Goal: Information Seeking & Learning: Learn about a topic

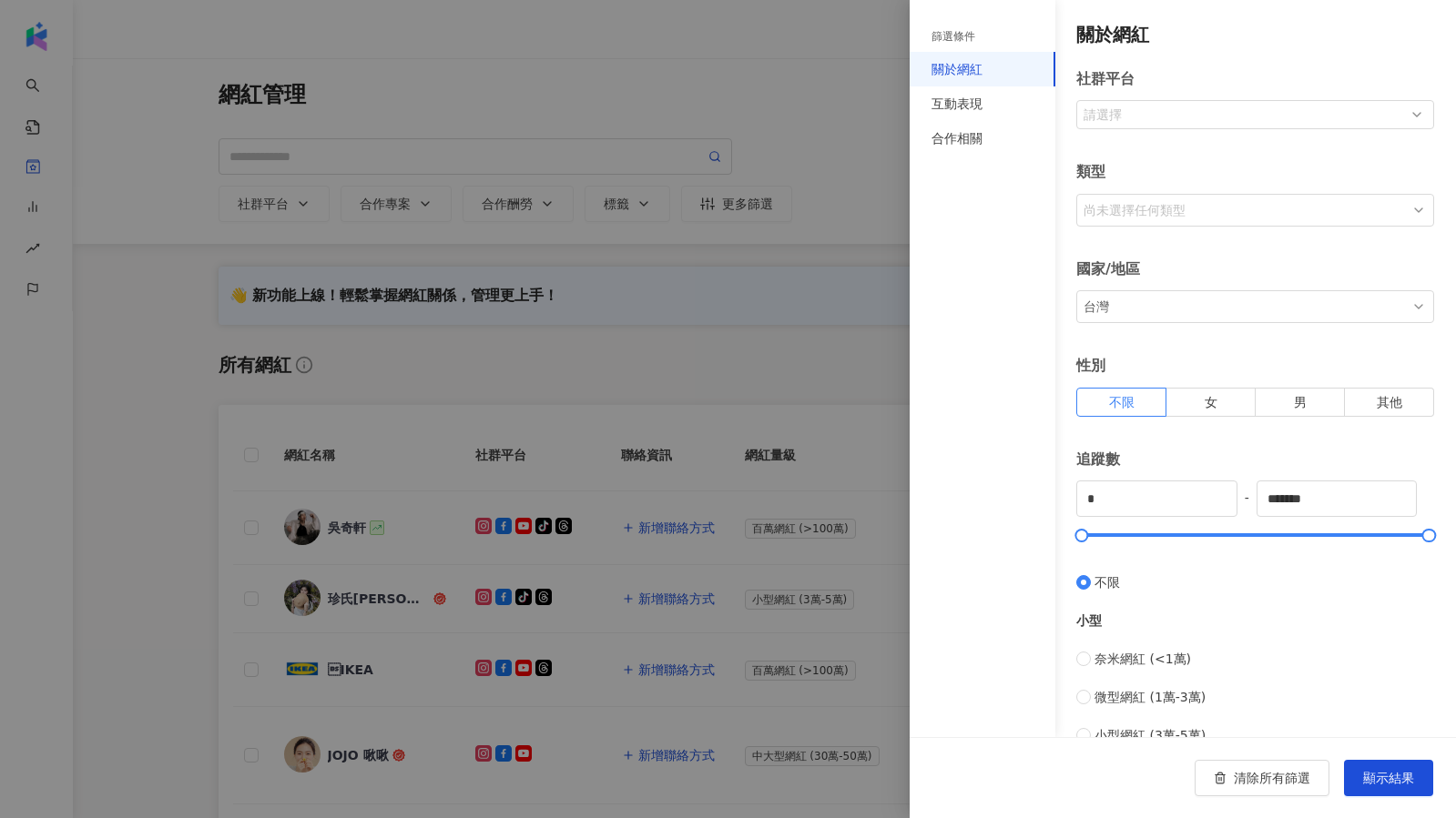
scroll to position [391, 0]
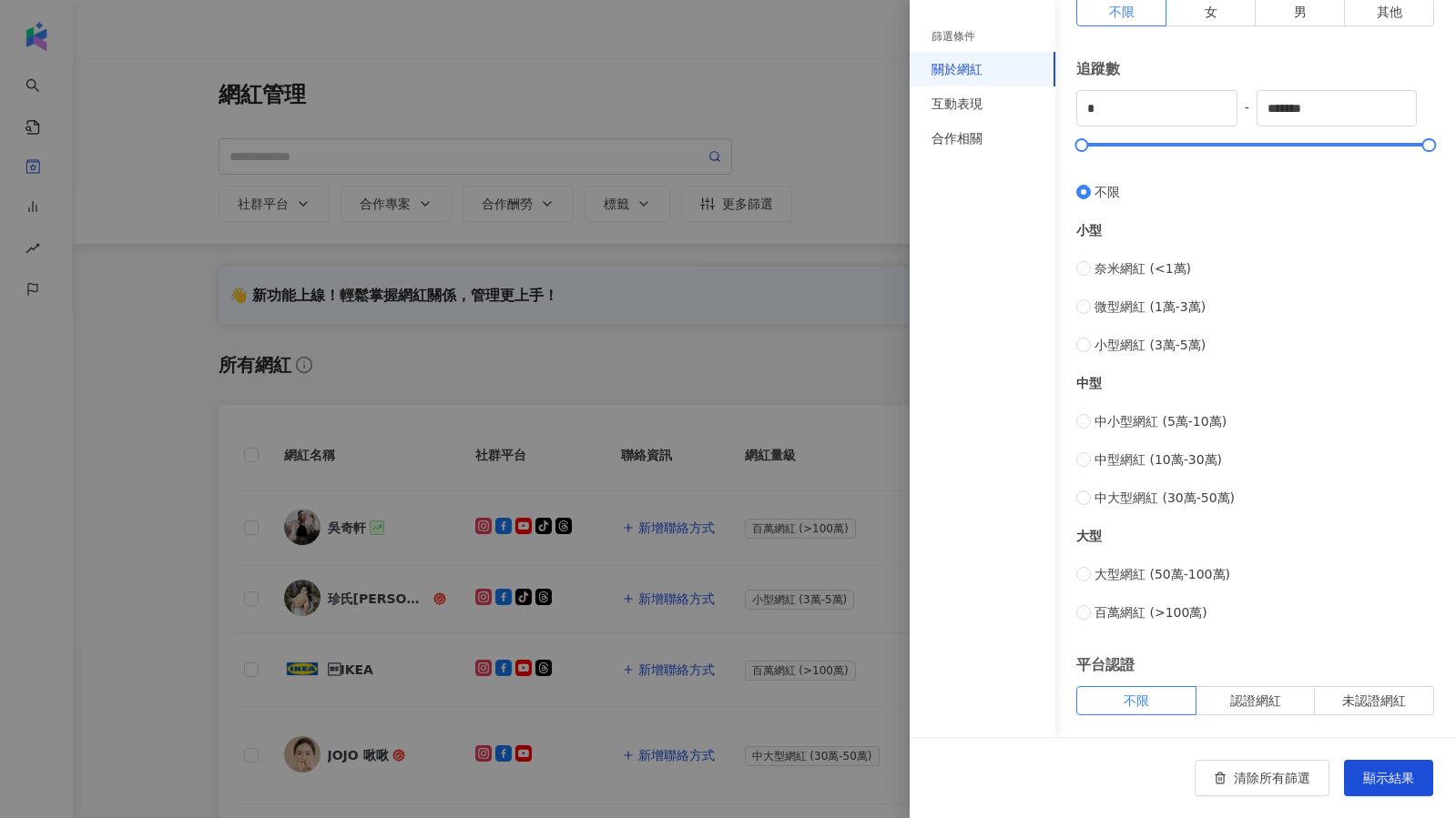
click at [816, 183] on div at bounding box center [728, 409] width 1456 height 818
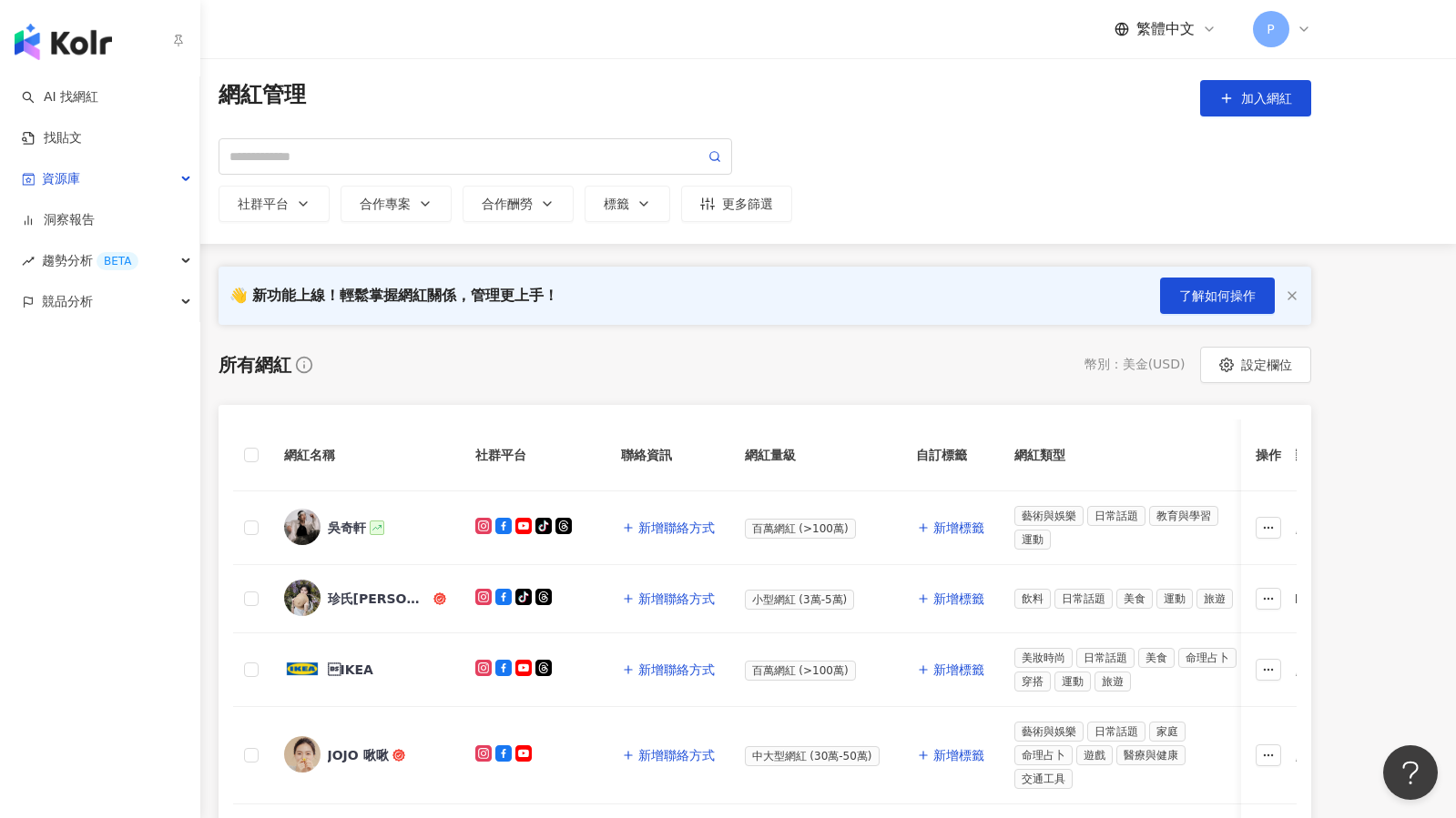
click at [55, 49] on img "button" at bounding box center [64, 41] width 98 height 36
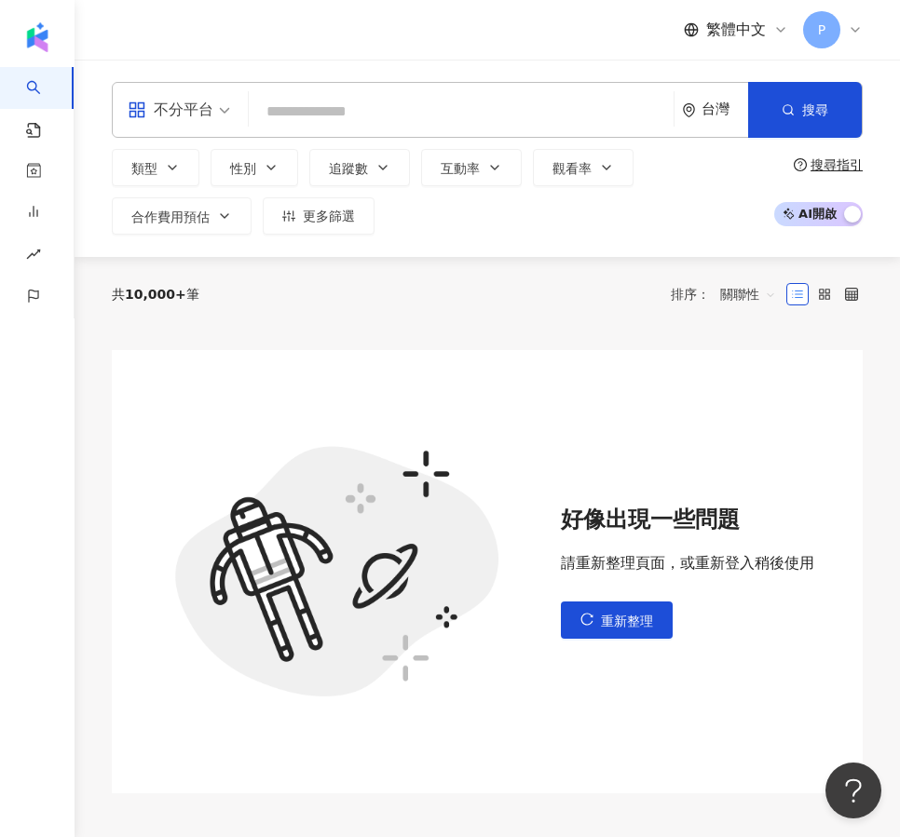
click at [536, 305] on div "共 10,000+ 筆 排序： 關聯性" at bounding box center [487, 294] width 751 height 30
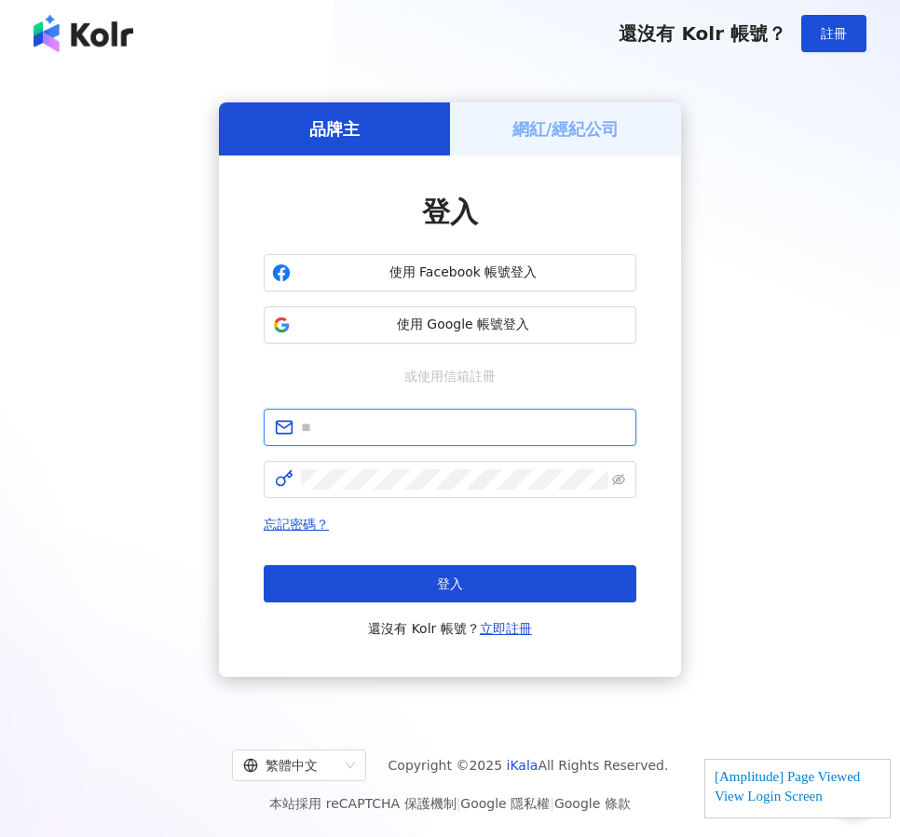
click at [482, 418] on input "text" at bounding box center [463, 427] width 324 height 20
type input "**********"
click at [481, 564] on div "忘記密碼？ 登入 還沒有 Kolr 帳號？ 立即註冊" at bounding box center [450, 576] width 373 height 127
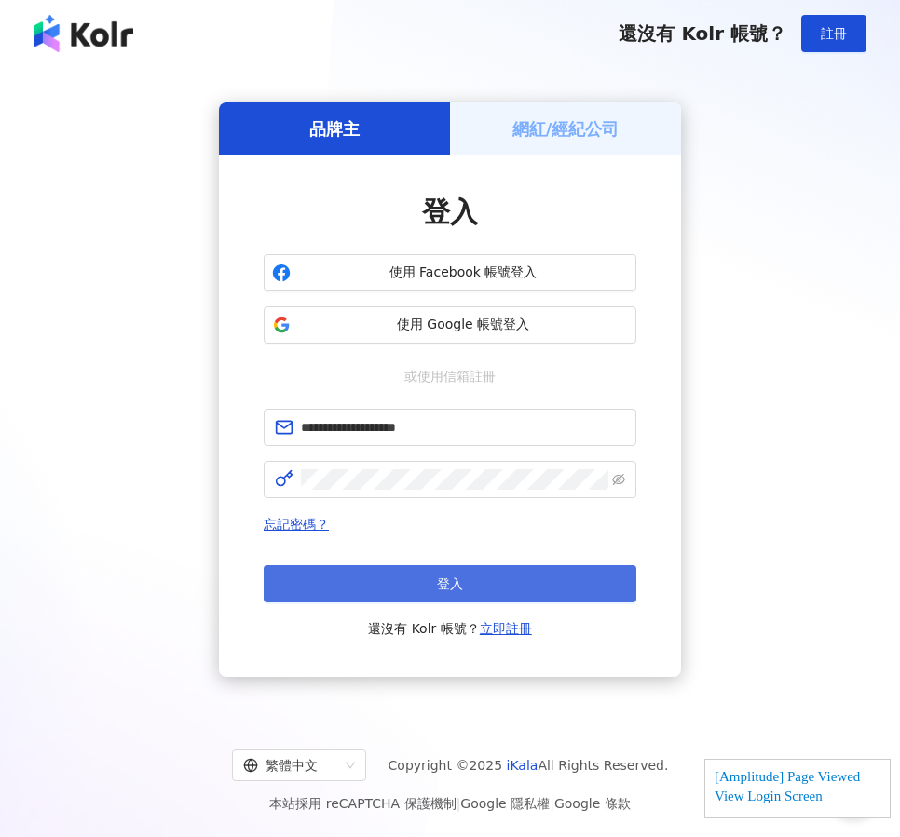
click at [480, 582] on button "登入" at bounding box center [450, 583] width 373 height 37
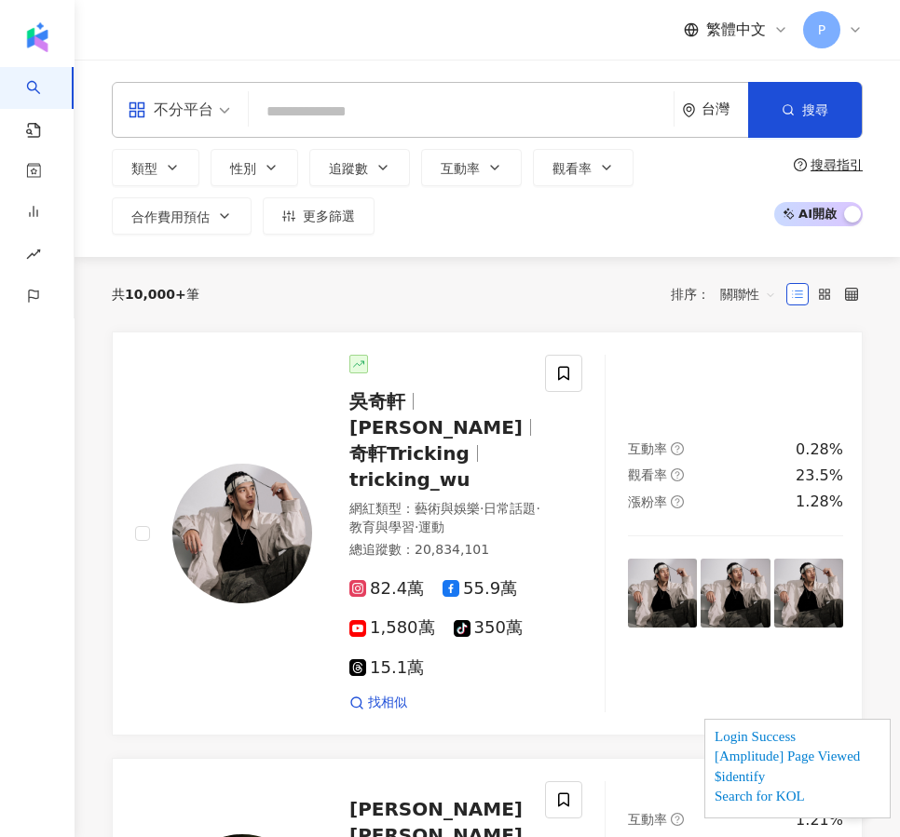
click at [715, 129] on div "台灣" at bounding box center [715, 110] width 66 height 54
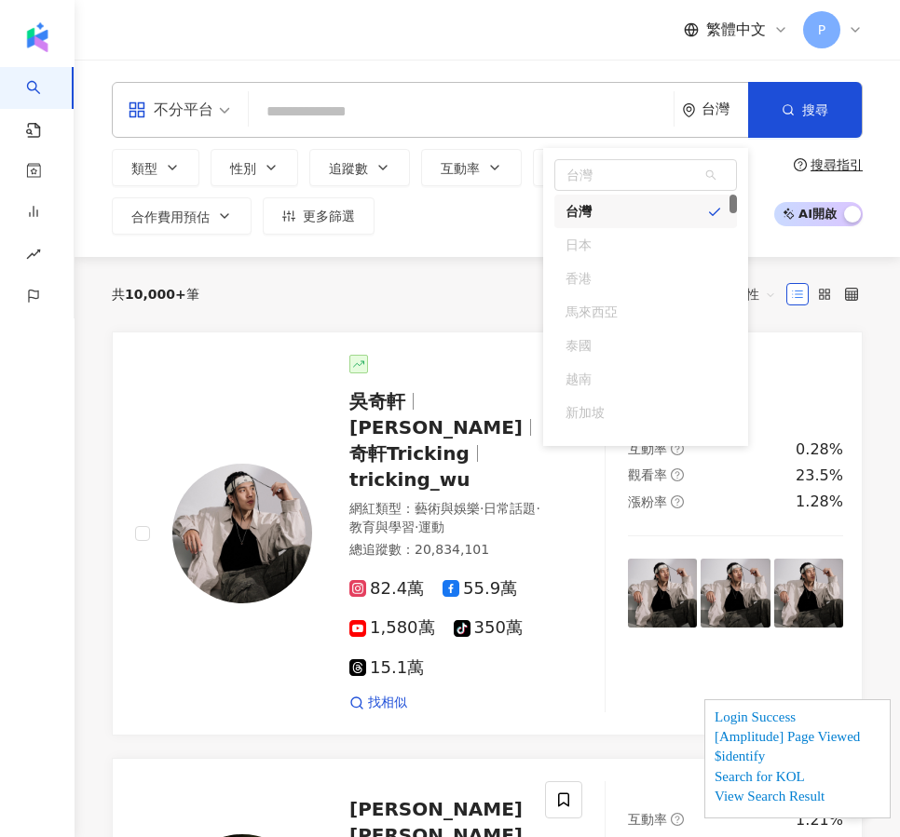
click at [834, 26] on span "P" at bounding box center [821, 29] width 37 height 37
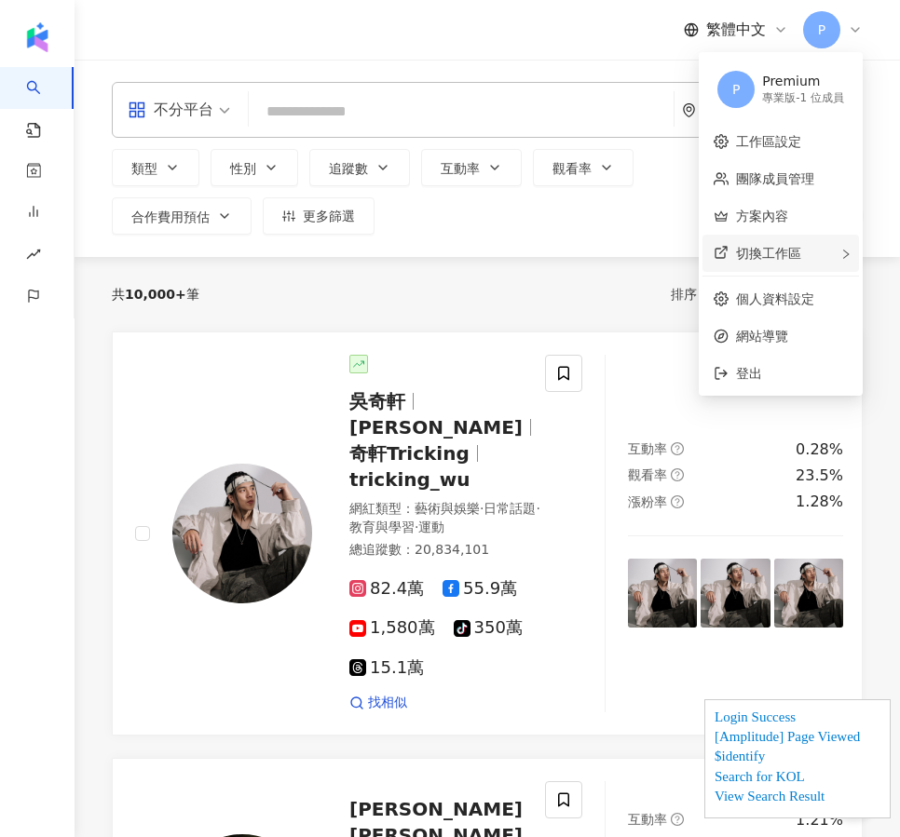
click at [765, 262] on div "切換工作區" at bounding box center [780, 253] width 156 height 37
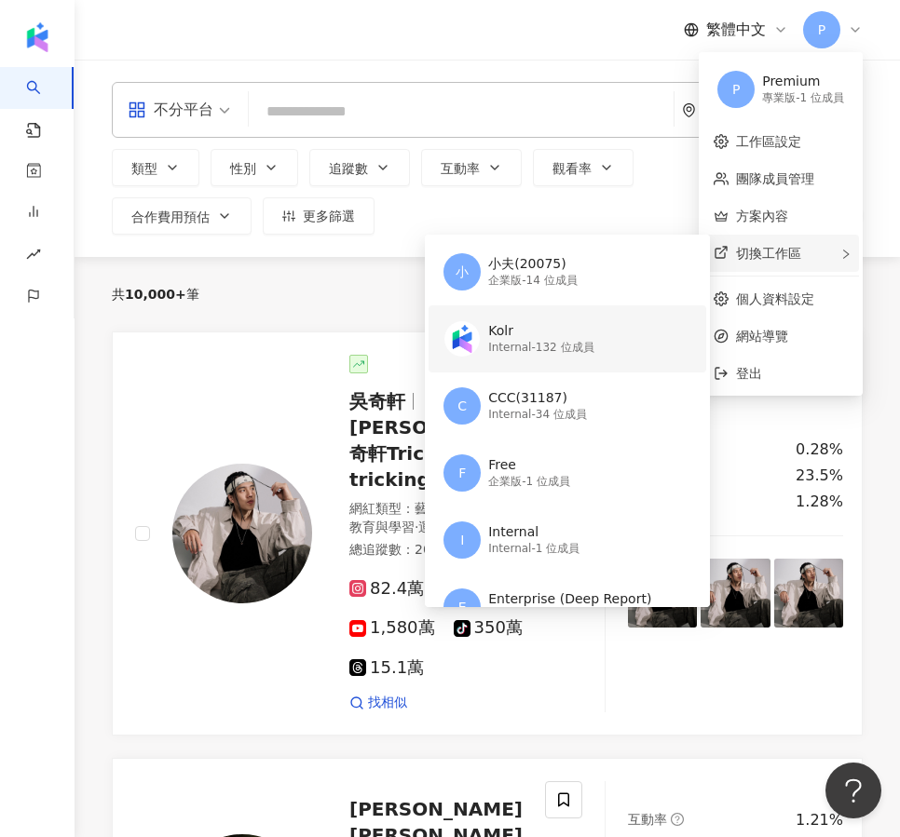
click at [546, 333] on div "Kolr" at bounding box center [540, 331] width 105 height 19
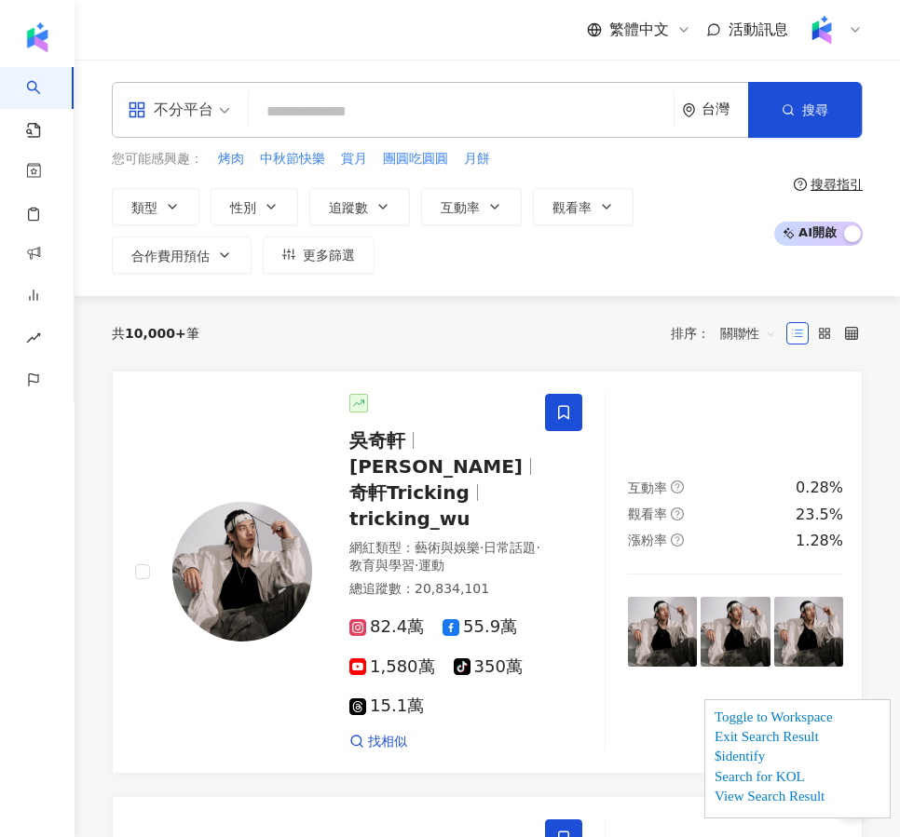
click at [701, 102] on div "台灣" at bounding box center [724, 110] width 47 height 16
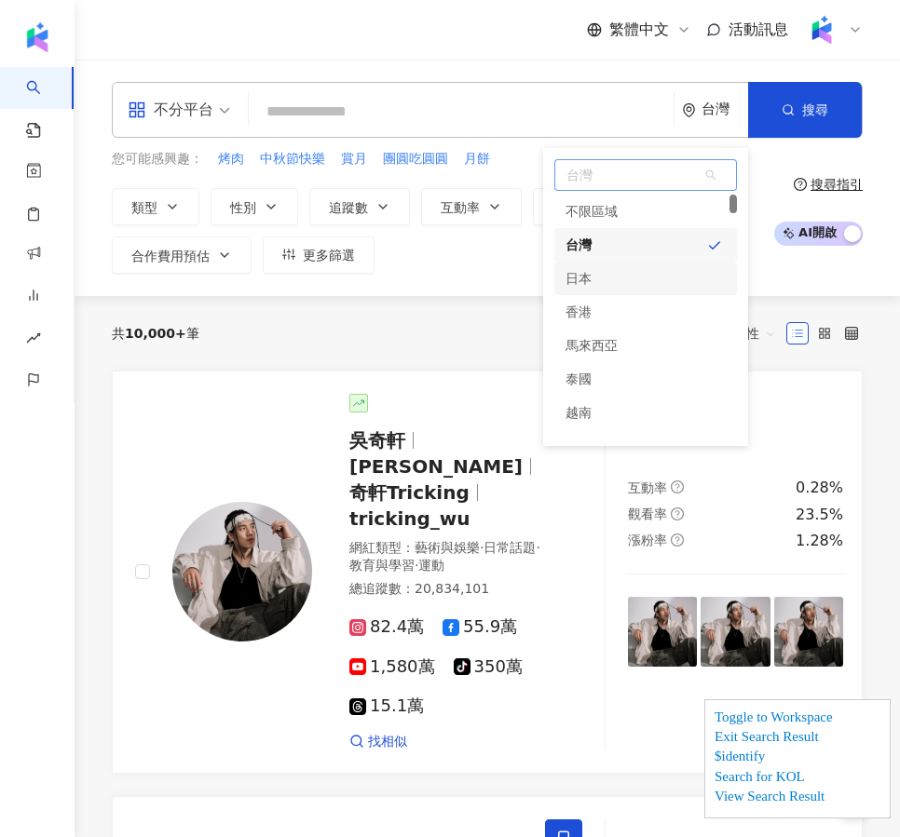
click at [571, 272] on div "日本" at bounding box center [578, 279] width 26 height 34
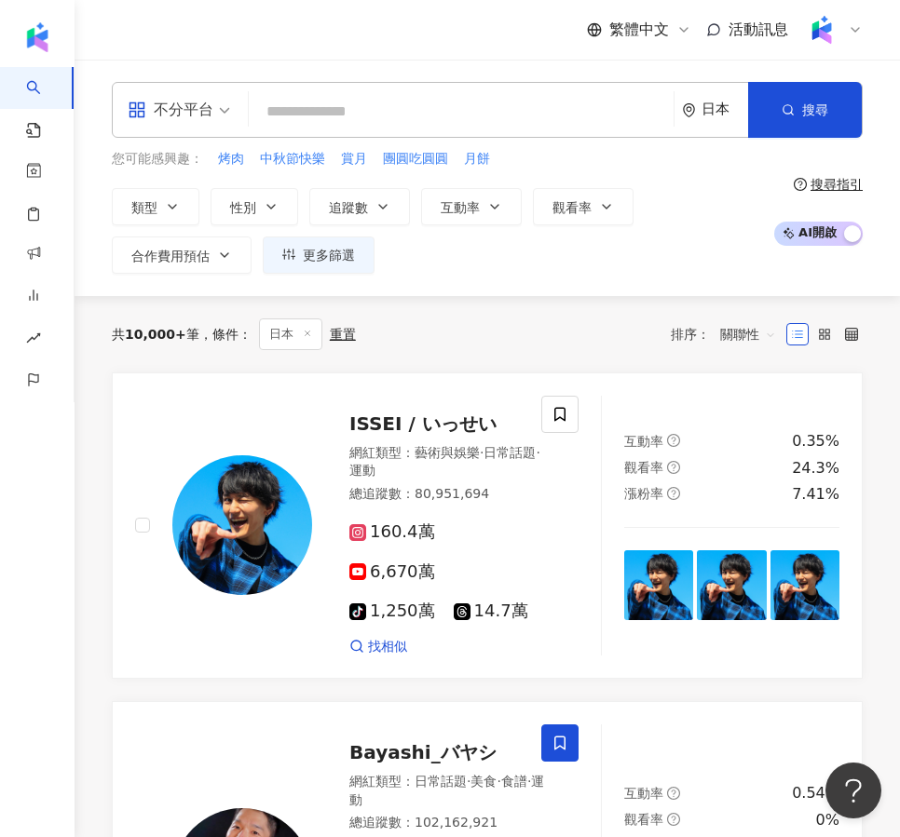
click at [319, 120] on input "search" at bounding box center [461, 111] width 410 height 35
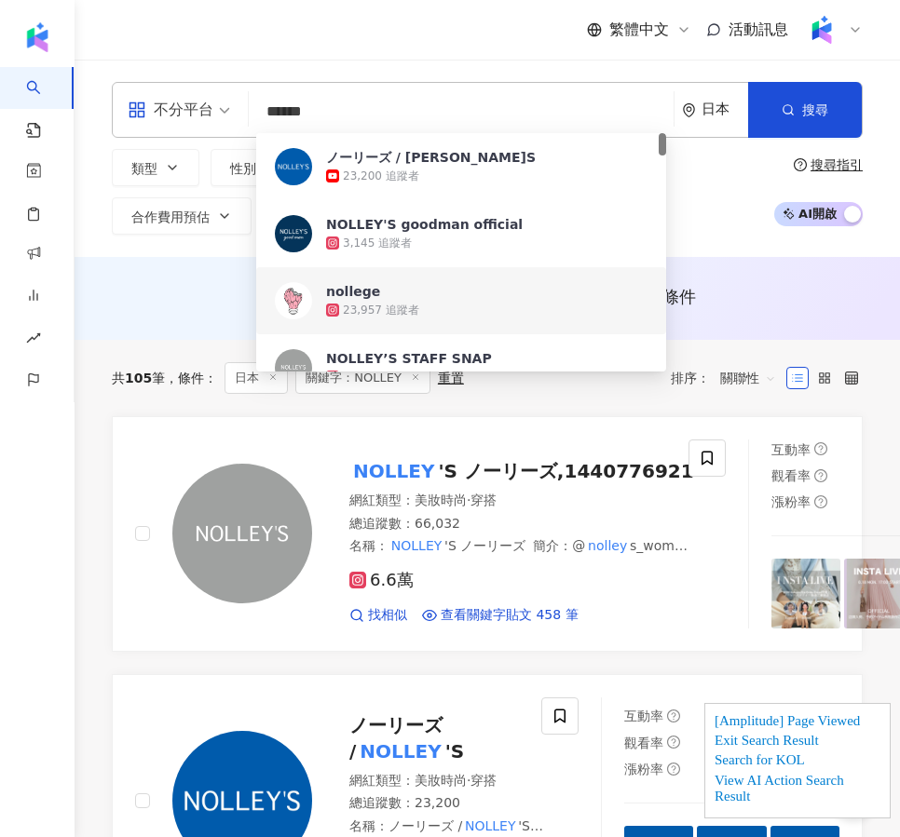
type input "******"
click at [736, 296] on div "AI 推薦 ： 無結果，請嘗試搜尋其他語言關鍵字或條件" at bounding box center [487, 296] width 751 height 23
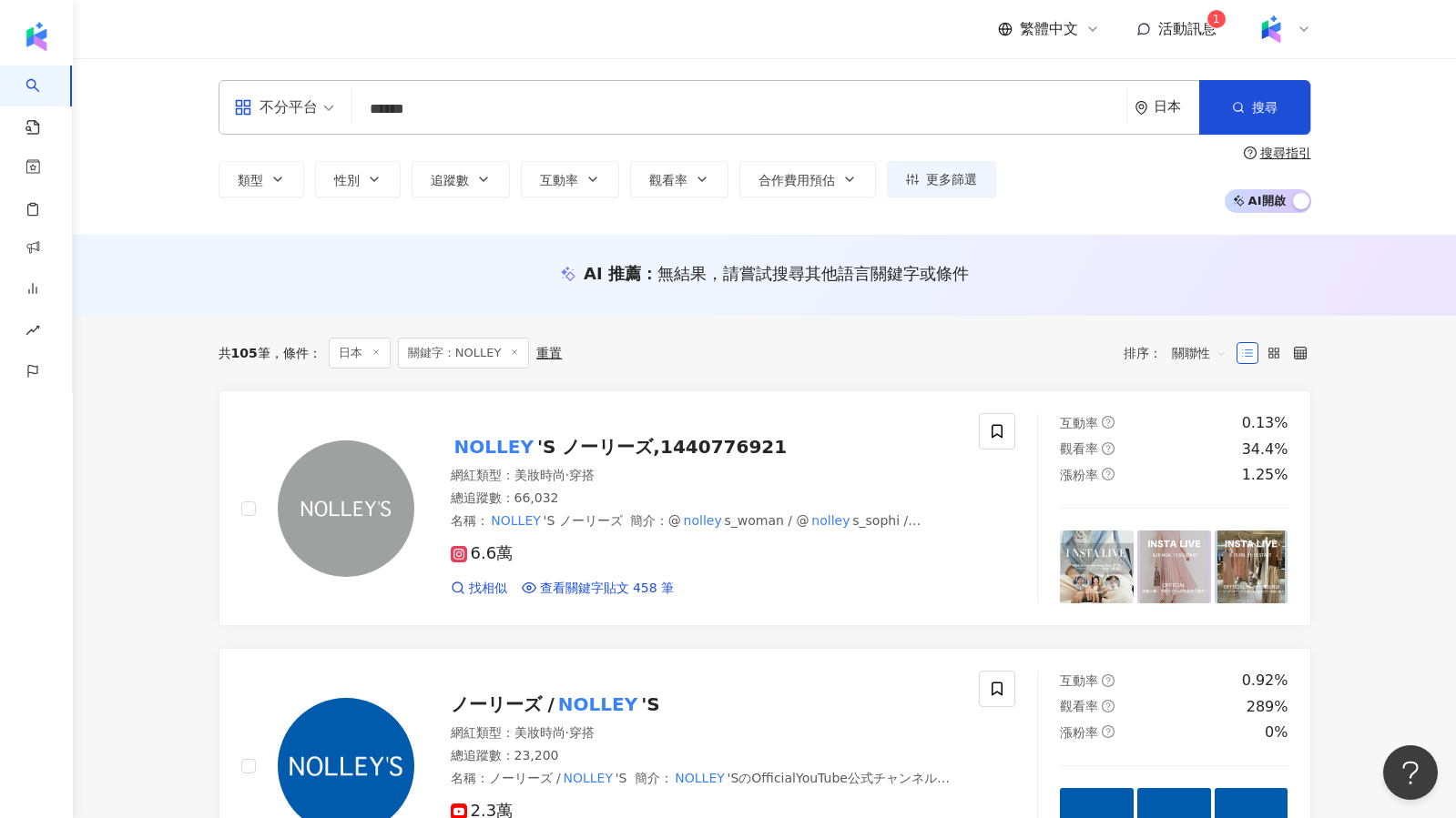
click at [674, 331] on div "共 105 筆 條件 ： 日本 關鍵字：NOLLEY 重置 排序： 關聯性" at bounding box center [766, 353] width 1093 height 74
click at [622, 366] on div "共 105 筆 條件 ： 日本 關鍵字：NOLLEY 重置 排序： 關聯性" at bounding box center [766, 354] width 1093 height 31
